Goal: Task Accomplishment & Management: Use online tool/utility

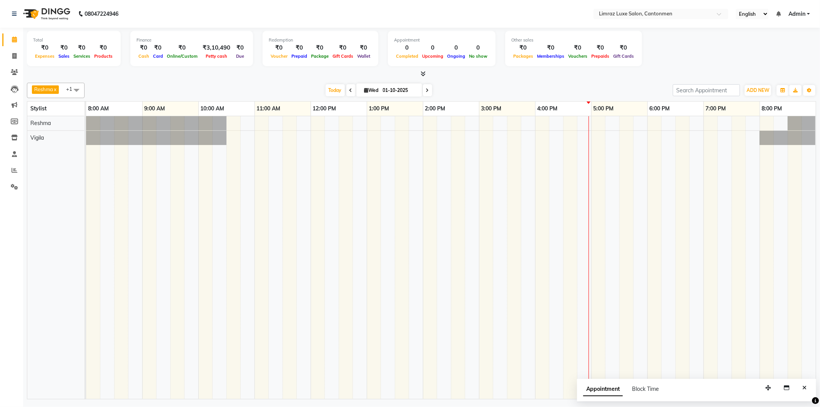
drag, startPoint x: 0, startPoint y: 0, endPoint x: 4, endPoint y: 202, distance: 202.3
click at [6, 203] on div "Calendar Invoice Clients Leads Marketing Members Inventory Staff Reports Settin…" at bounding box center [52, 208] width 104 height 373
drag, startPoint x: 43, startPoint y: 293, endPoint x: 138, endPoint y: 317, distance: 98.1
click at [138, 317] on tr at bounding box center [451, 257] width 730 height 283
drag, startPoint x: 363, startPoint y: 117, endPoint x: 386, endPoint y: 82, distance: 42.4
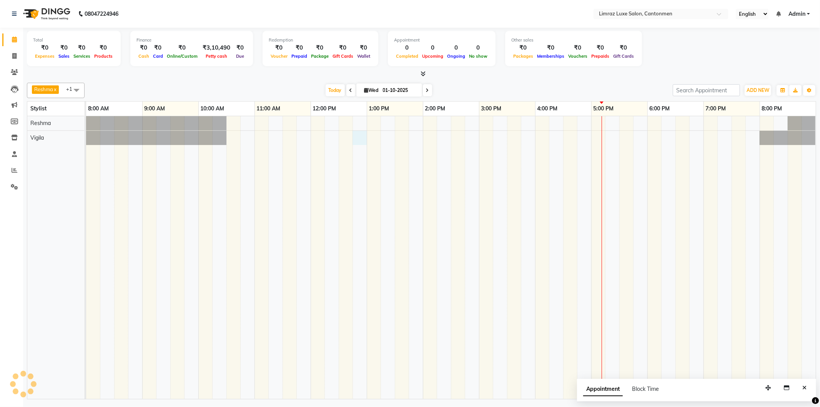
click at [385, 97] on div "Reshma x Vigila x +1 Select All [PERSON_NAME] Vigila Vijitha ThillaiNagar Staff…" at bounding box center [421, 240] width 789 height 320
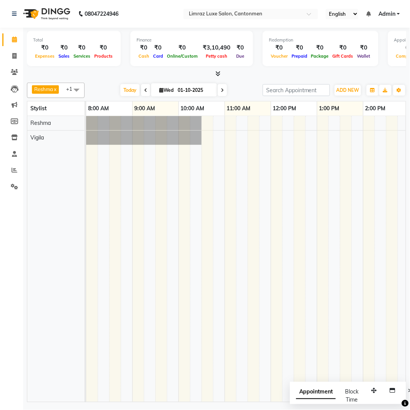
click at [190, 83] on div "Reshma x Vigila x +1 Select All [PERSON_NAME] Vigila Vijitha ThillaiNagar Staff…" at bounding box center [216, 90] width 379 height 15
click at [86, 143] on div at bounding box center [86, 138] width 0 height 14
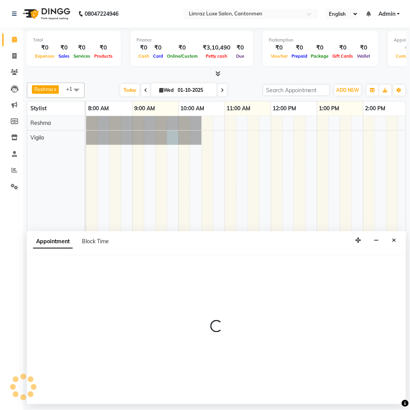
select select "63046"
select select "tentative"
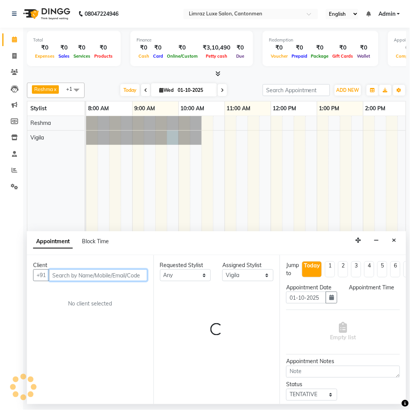
select select "585"
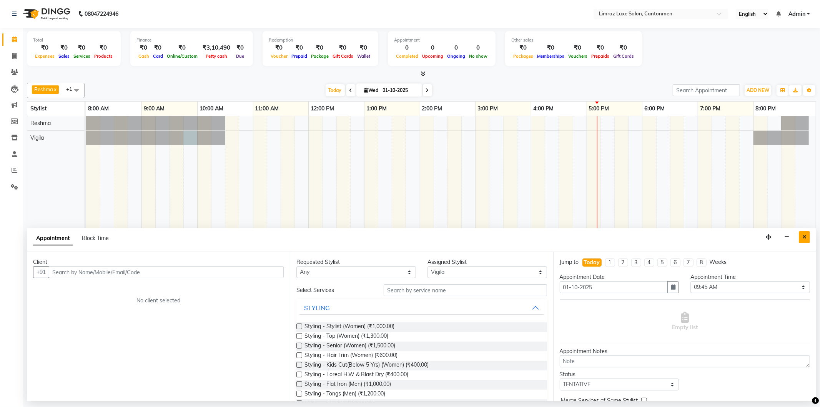
click at [801, 237] on button "Close" at bounding box center [804, 237] width 11 height 12
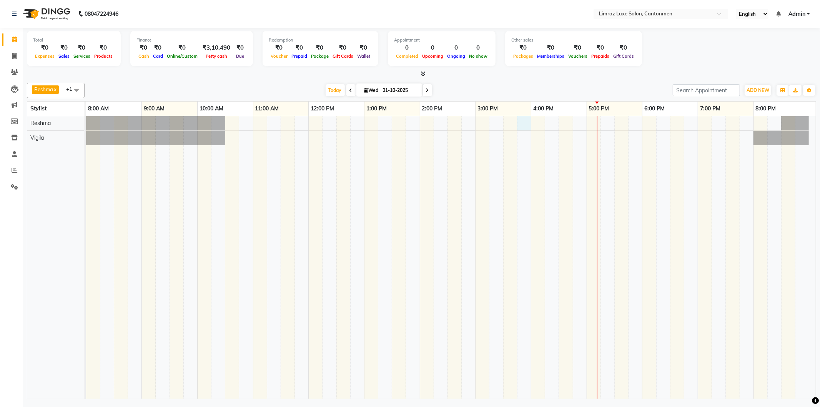
click at [521, 124] on div at bounding box center [451, 257] width 730 height 283
select select "63047"
select select "945"
select select "tentative"
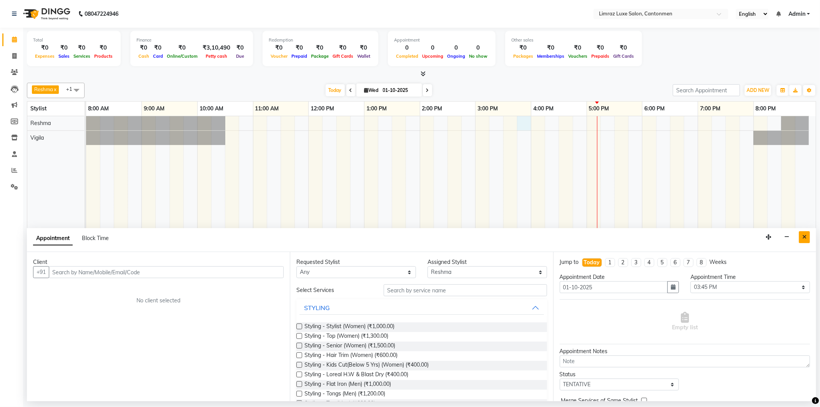
click at [806, 237] on icon "Close" at bounding box center [805, 236] width 4 height 5
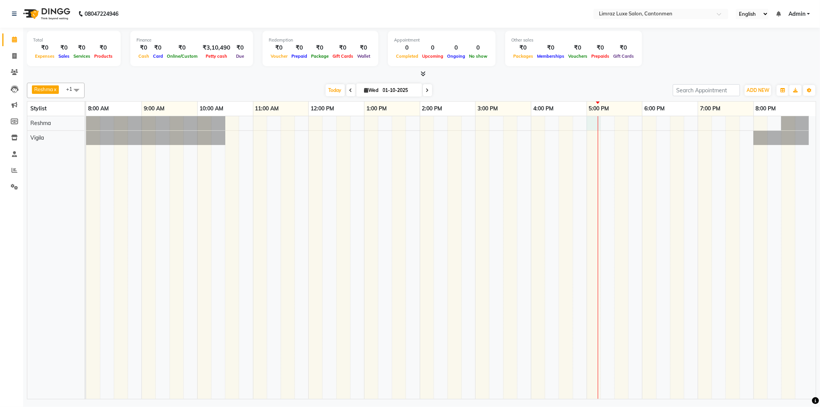
click at [593, 121] on div at bounding box center [451, 257] width 730 height 283
select select "63047"
select select "tentative"
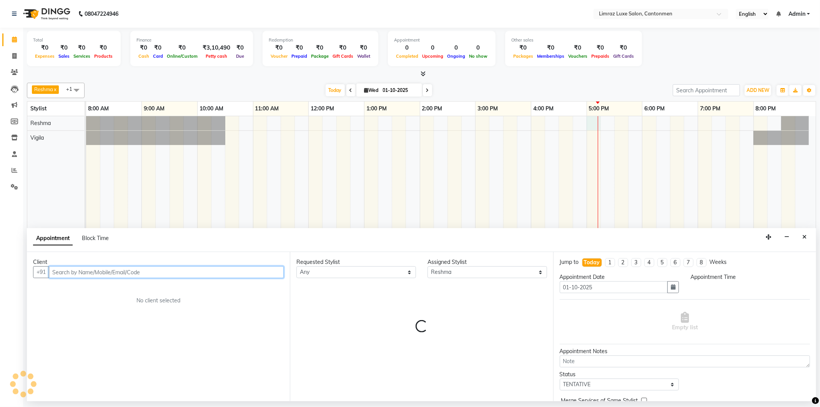
select select "1020"
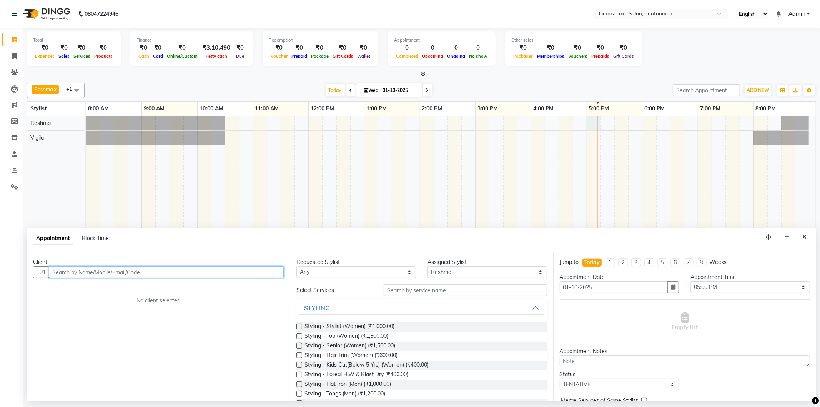
click at [177, 271] on input "text" at bounding box center [166, 272] width 235 height 12
click at [129, 272] on input "text" at bounding box center [166, 272] width 235 height 12
click at [102, 285] on span "638326" at bounding box center [98, 289] width 23 height 8
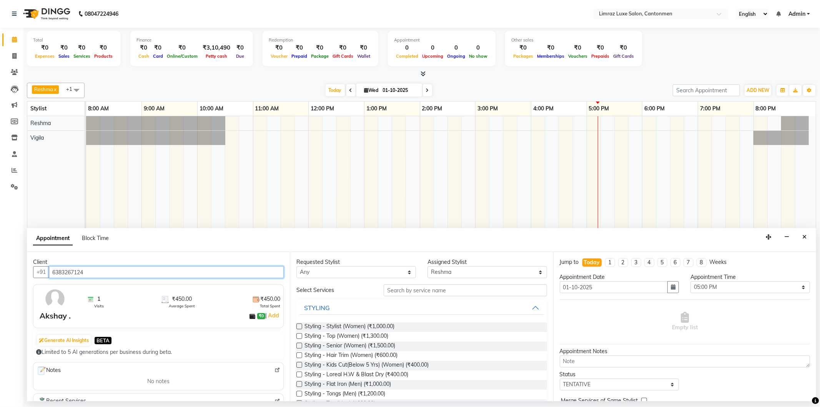
type input "6383267124"
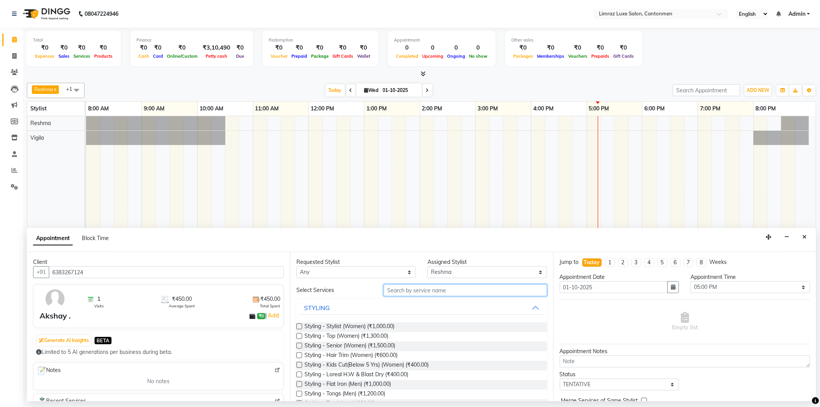
click at [449, 291] on input "text" at bounding box center [465, 290] width 163 height 12
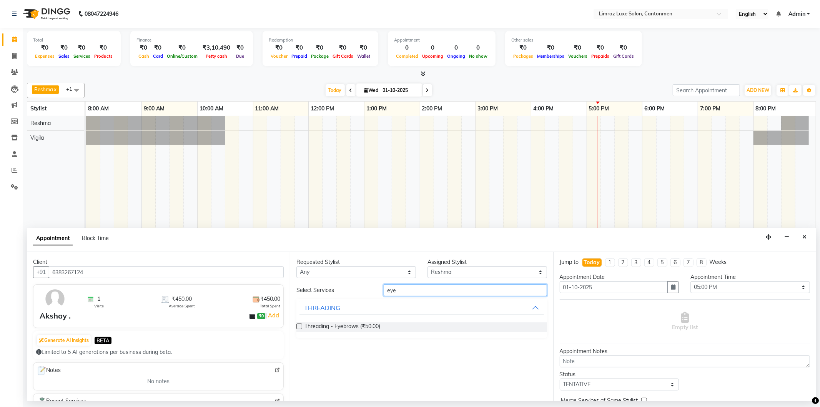
type input "eye"
click at [390, 327] on div "Threading - Eyebrows (₹50.00)" at bounding box center [421, 327] width 250 height 10
click at [349, 326] on span "Threading - Eyebrows (₹50.00)" at bounding box center [343, 327] width 76 height 10
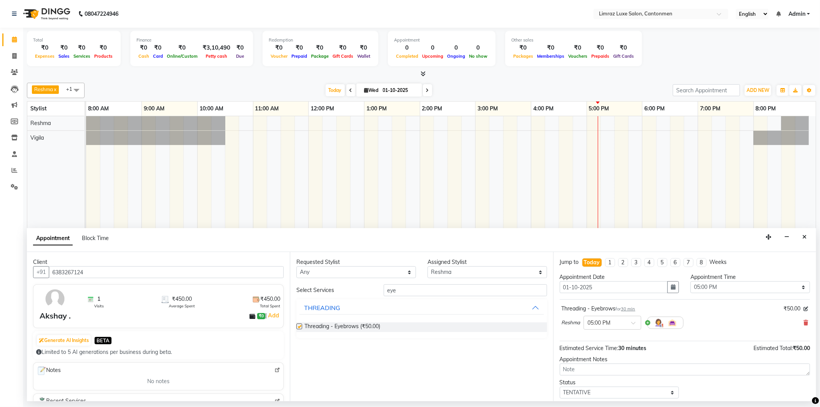
checkbox input "false"
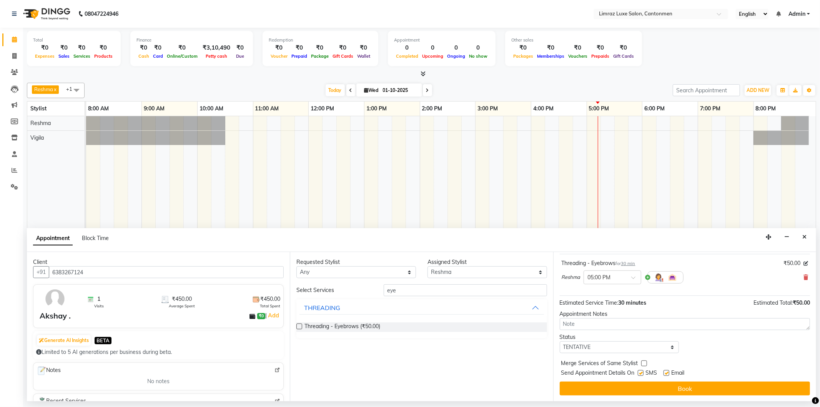
click at [644, 372] on label at bounding box center [641, 373] width 6 height 6
click at [643, 372] on input "checkbox" at bounding box center [640, 373] width 5 height 5
checkbox input "false"
click at [670, 370] on label at bounding box center [667, 373] width 6 height 6
click at [669, 371] on input "checkbox" at bounding box center [666, 373] width 5 height 5
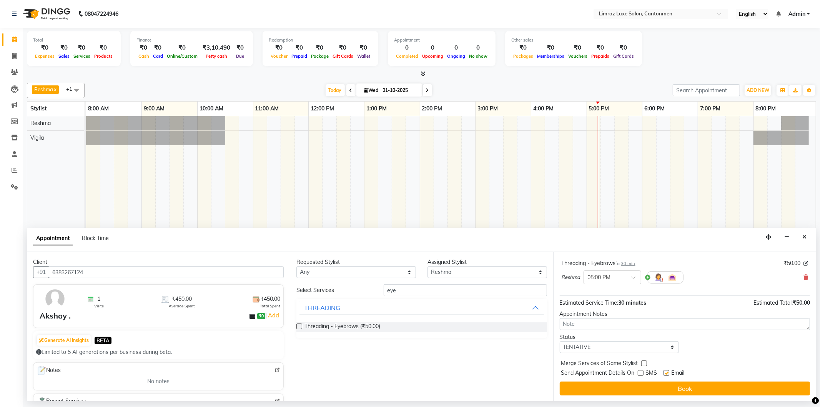
checkbox input "false"
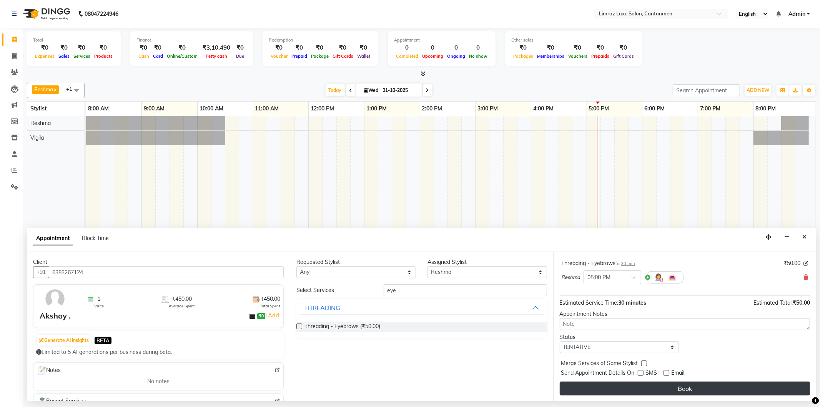
click at [672, 387] on button "Book" at bounding box center [685, 388] width 250 height 14
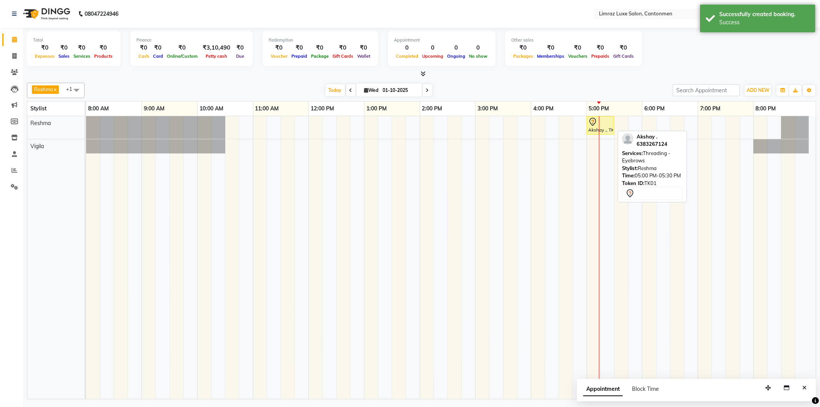
click at [605, 129] on div "Akshay ., TK01, 05:00 PM-05:30 PM, Threading - Eyebrows" at bounding box center [601, 125] width 26 height 16
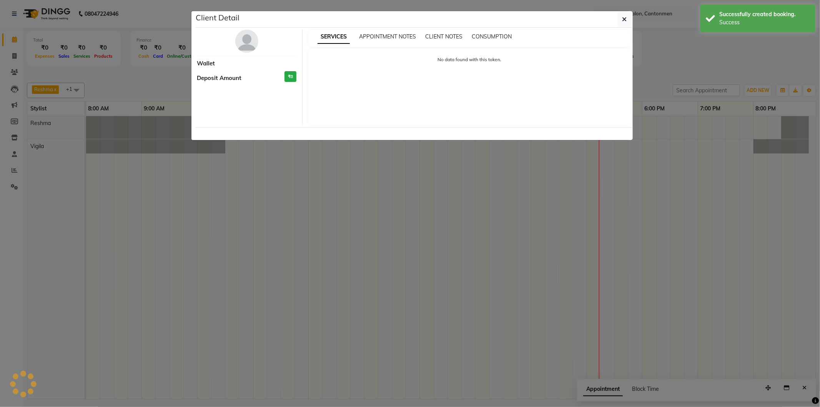
select select "7"
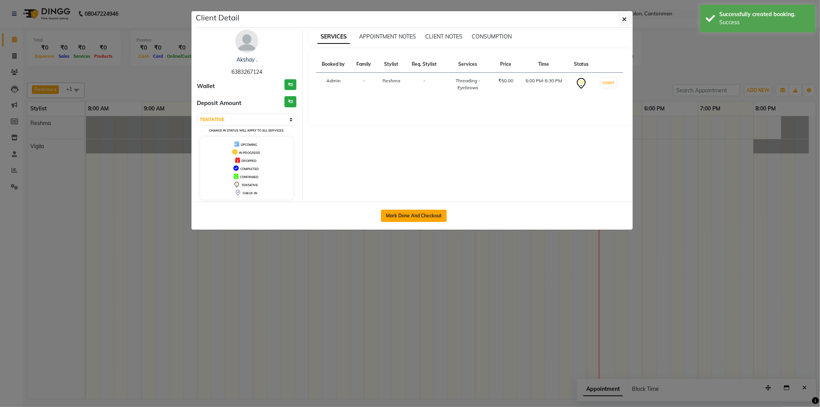
click at [410, 217] on button "Mark Done And Checkout" at bounding box center [414, 216] width 66 height 12
select select "service"
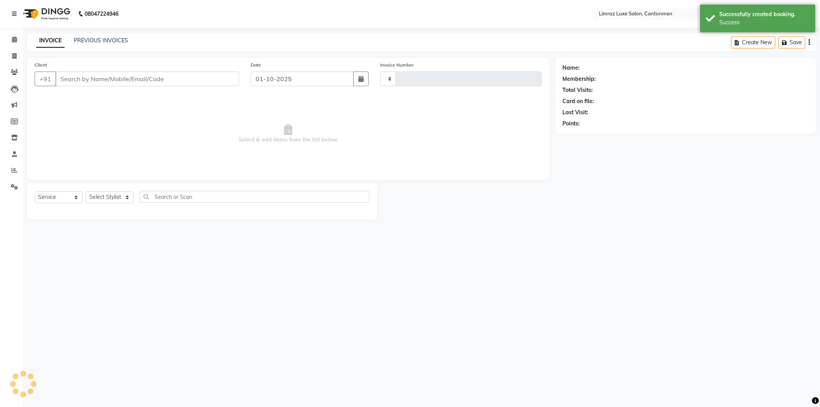
type input "1794"
select select "7274"
type input "6383267124"
select select "63047"
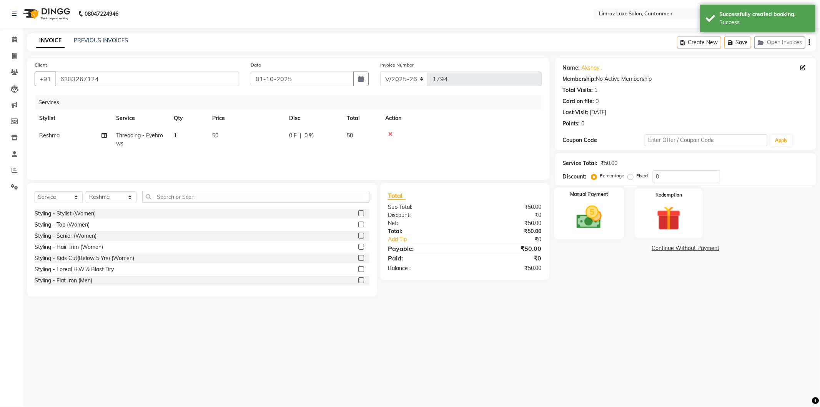
click at [615, 221] on div "Manual Payment" at bounding box center [589, 213] width 71 height 52
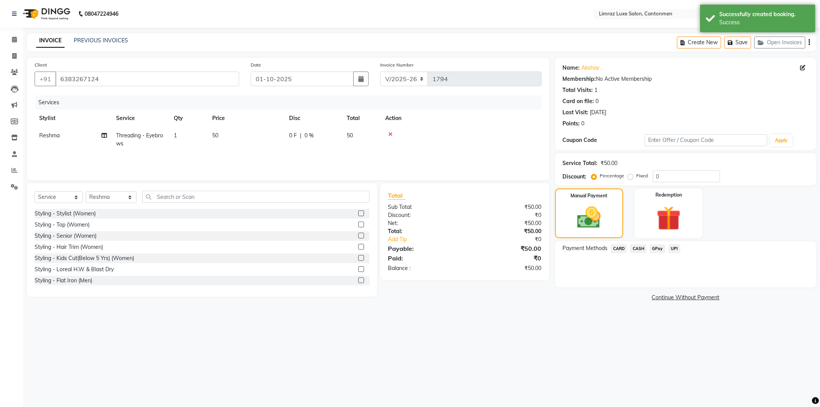
click at [639, 247] on span "CASH" at bounding box center [638, 248] width 17 height 9
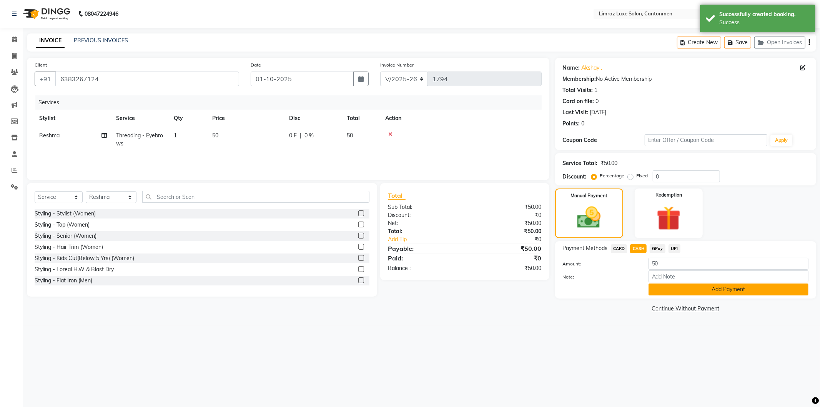
click at [671, 288] on button "Add Payment" at bounding box center [729, 289] width 160 height 12
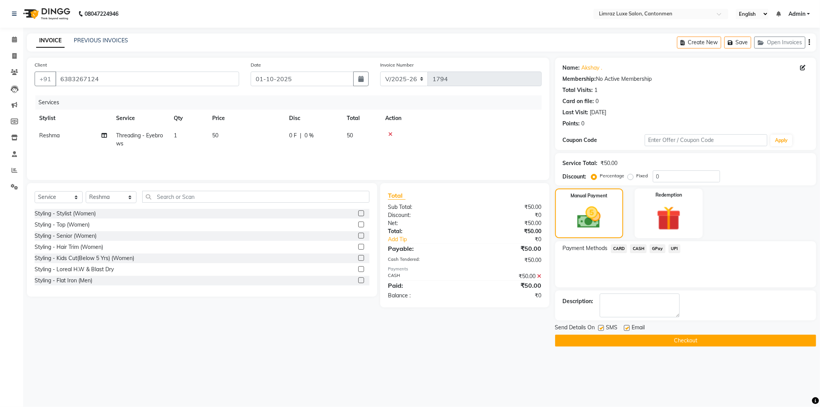
click at [605, 325] on div "SMS" at bounding box center [611, 328] width 26 height 10
drag, startPoint x: 602, startPoint y: 325, endPoint x: 608, endPoint y: 326, distance: 6.6
click at [606, 325] on div "SMS" at bounding box center [611, 328] width 26 height 10
click at [603, 328] on label at bounding box center [601, 328] width 6 height 6
click at [603, 328] on input "checkbox" at bounding box center [600, 328] width 5 height 5
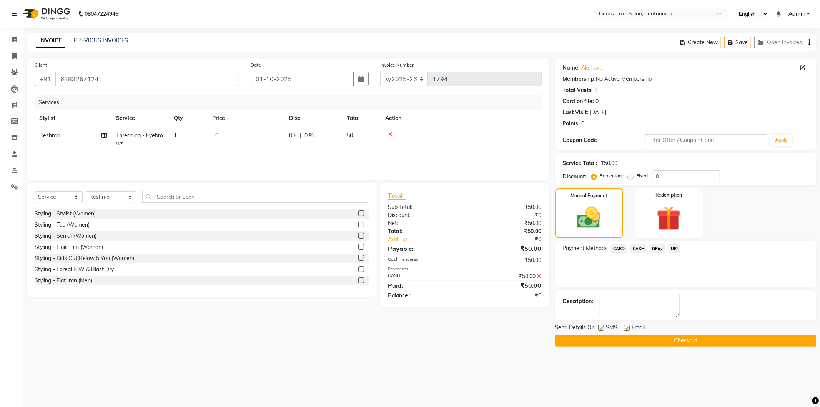
checkbox input "false"
click at [628, 328] on label at bounding box center [627, 328] width 6 height 6
click at [628, 328] on input "checkbox" at bounding box center [626, 328] width 5 height 5
checkbox input "false"
click at [631, 342] on button "Checkout" at bounding box center [685, 341] width 261 height 12
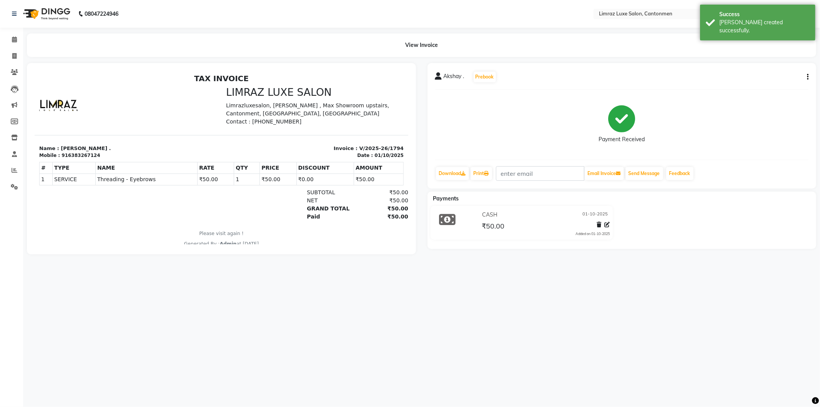
click at [75, 10] on div "08047224946" at bounding box center [65, 14] width 118 height 22
click at [172, 7] on nav "08047224946 Select Location × Limraz Luxe Salon, Cantonmen English ENGLISH Espa…" at bounding box center [410, 14] width 820 height 28
click at [155, 15] on nav "08047224946 Select Location × Limraz Luxe Salon, Cantonmen English ENGLISH Espa…" at bounding box center [410, 14] width 820 height 28
click at [57, 11] on img at bounding box center [46, 14] width 53 height 22
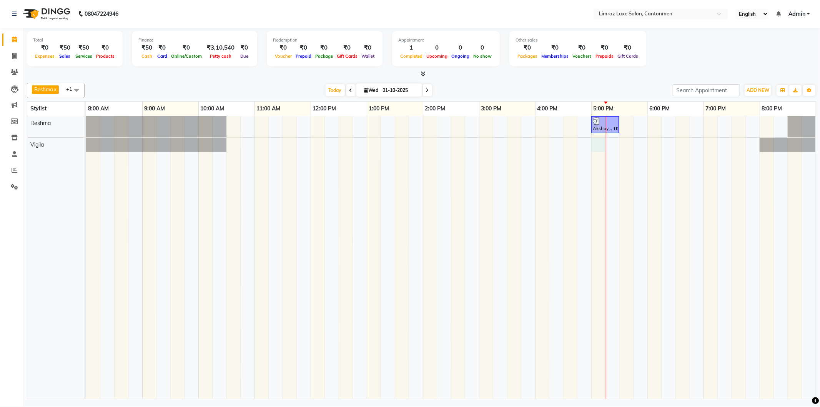
click at [598, 142] on div "Akshay ., TK01, 05:00 PM-05:30 PM, Threading - Eyebrows" at bounding box center [451, 257] width 730 height 283
select select "63046"
select select "tentative"
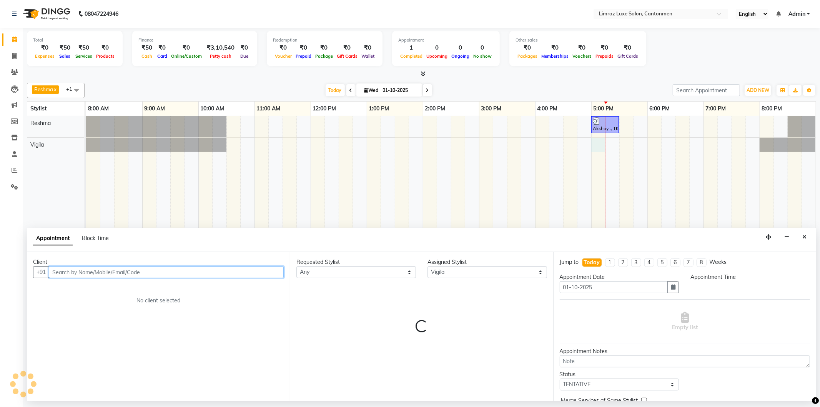
select select "1020"
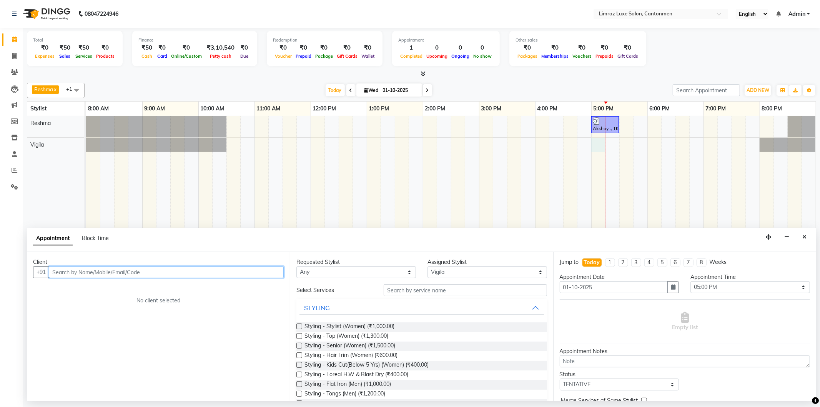
click at [666, 152] on div "Akshay ., TK01, 05:00 PM-05:30 PM, Threading - Eyebrows" at bounding box center [451, 257] width 730 height 283
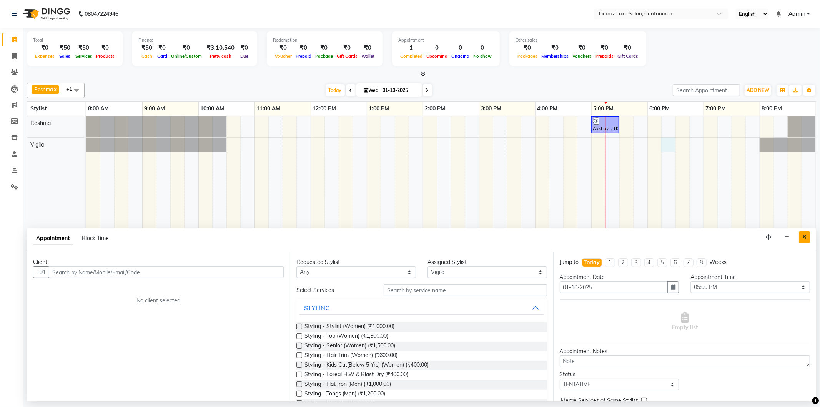
click at [804, 232] on button "Close" at bounding box center [804, 237] width 11 height 12
